Goal: Task Accomplishment & Management: Use online tool/utility

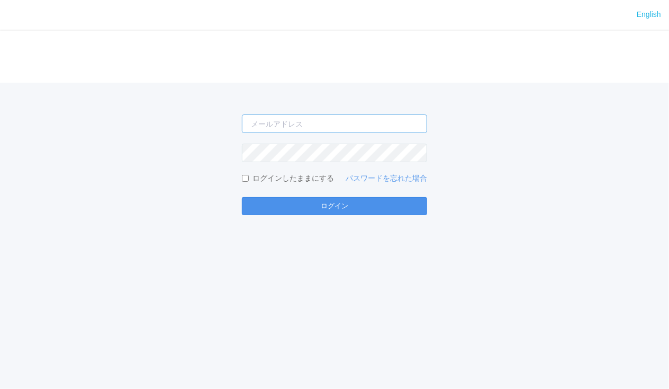
type input "[EMAIL_ADDRESS][PERSON_NAME][DOMAIN_NAME]"
click at [399, 212] on button "ログイン" at bounding box center [334, 206] width 185 height 18
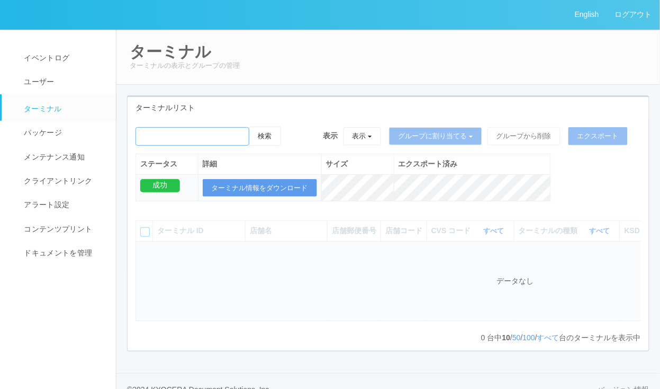
click at [200, 136] on input "emailSearch" at bounding box center [193, 136] width 114 height 19
paste input "ラルズマート[PERSON_NAME]"
click at [189, 139] on input "emailSearch" at bounding box center [193, 136] width 114 height 19
type input "[PERSON_NAME]"
click at [269, 138] on button "検索" at bounding box center [265, 136] width 32 height 19
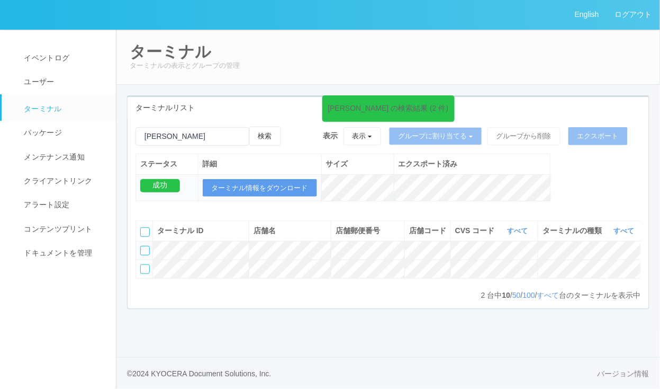
click at [144, 255] on div at bounding box center [145, 251] width 10 height 10
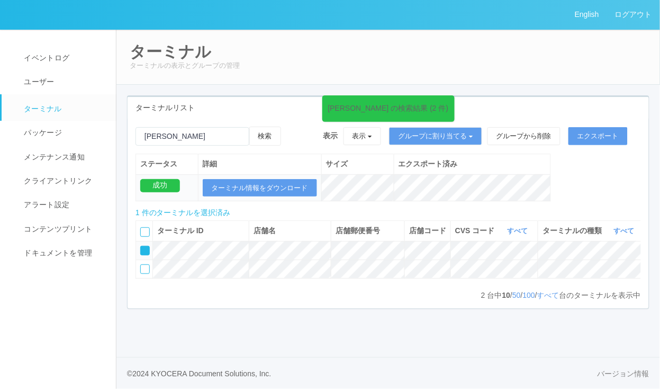
click at [292, 127] on icon at bounding box center [292, 127] width 0 height 0
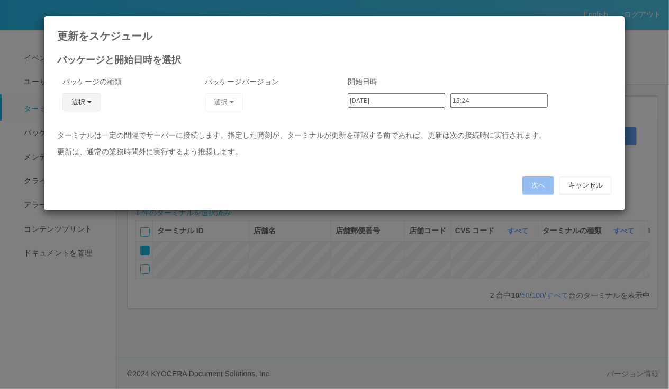
click at [86, 104] on button "選択" at bounding box center [81, 102] width 38 height 18
click at [76, 144] on link "キオスク" at bounding box center [66, 148] width 84 height 16
click at [233, 103] on button "選択" at bounding box center [224, 102] width 38 height 18
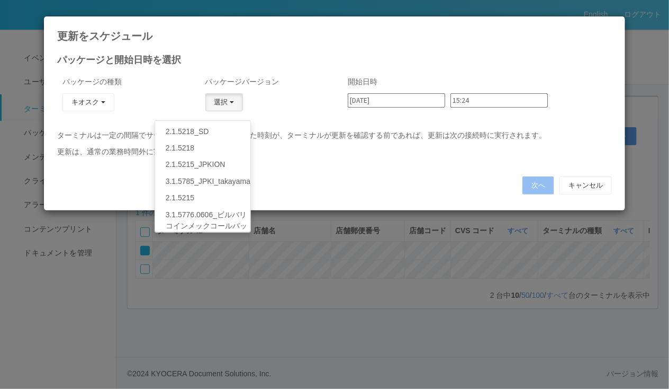
click at [612, 24] on icon at bounding box center [612, 24] width 0 height 0
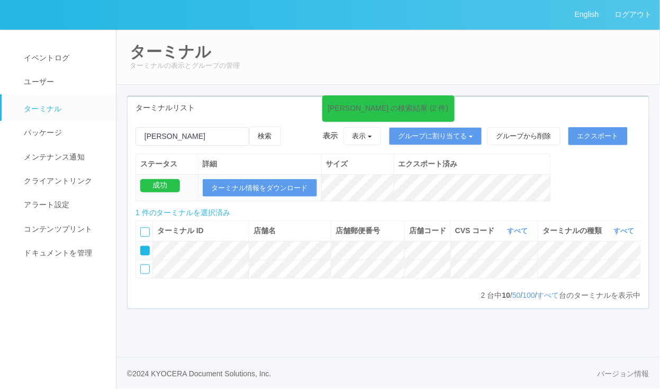
click at [437, 69] on p "ターミナルの表示とグループの管理" at bounding box center [388, 65] width 517 height 11
